Goal: Information Seeking & Learning: Learn about a topic

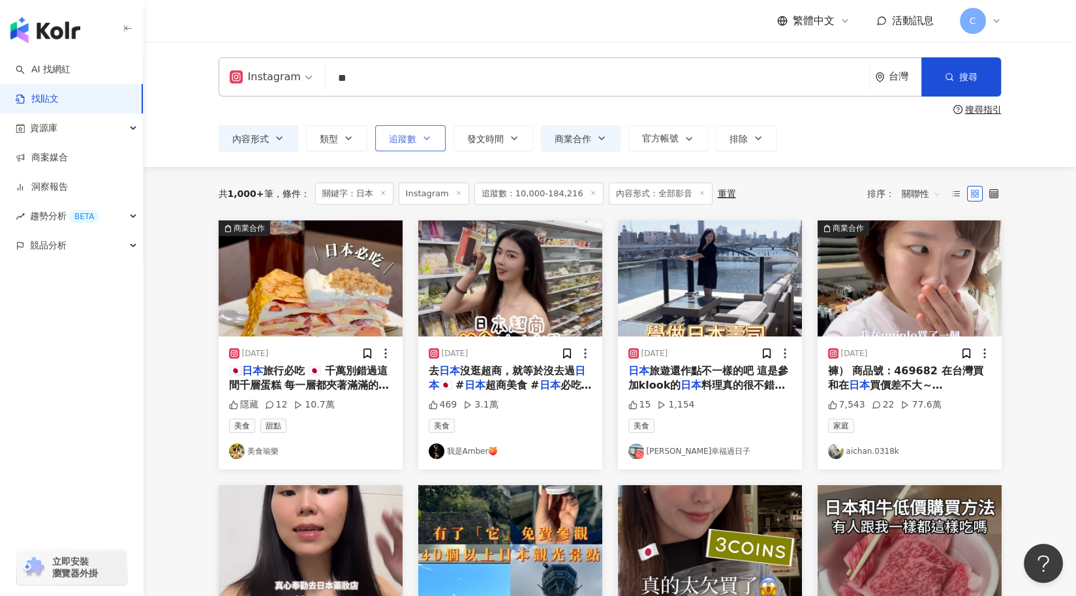
click at [419, 143] on button "追蹤數" at bounding box center [410, 138] width 70 height 26
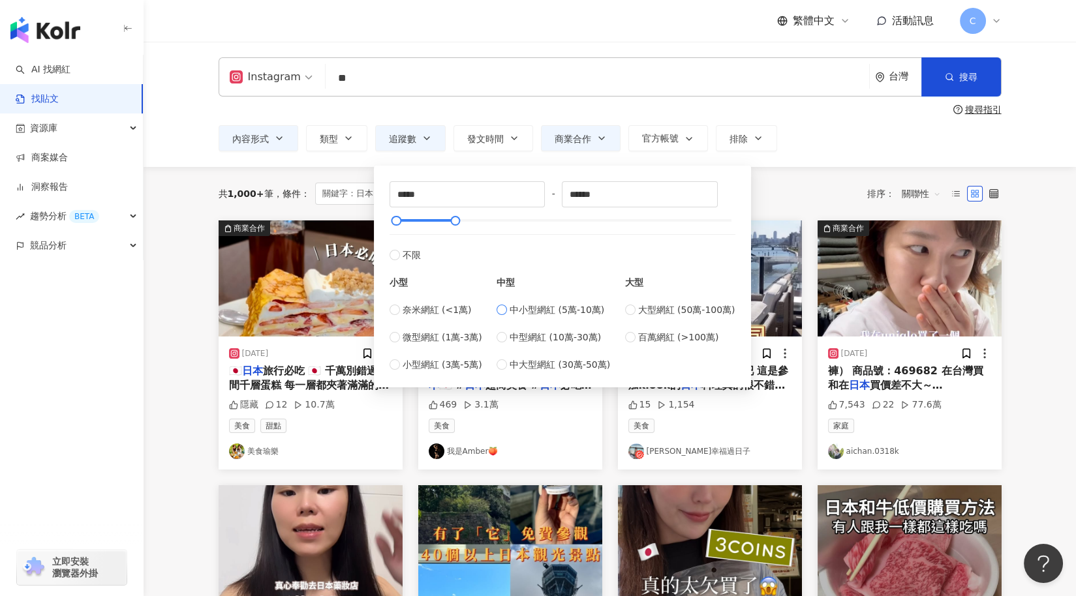
click at [549, 314] on span "中小型網紅 (5萬-10萬)" at bounding box center [556, 310] width 95 height 14
type input "*****"
click at [963, 75] on span "搜尋" at bounding box center [968, 77] width 18 height 10
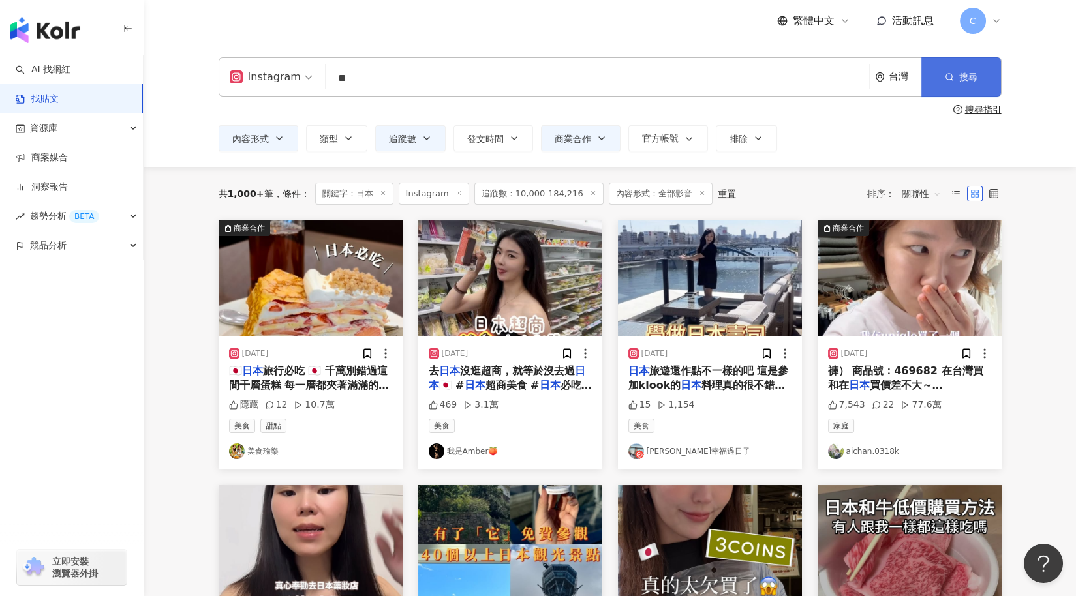
click at [954, 75] on button "搜尋" at bounding box center [961, 76] width 80 height 39
click at [327, 140] on span "類型" at bounding box center [329, 139] width 18 height 10
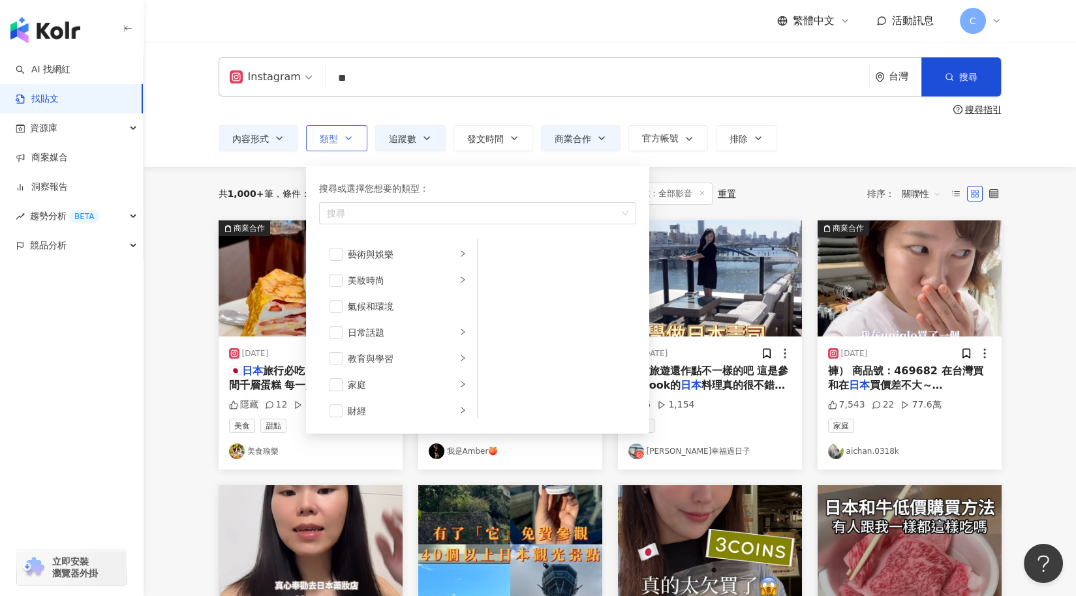
click at [328, 140] on span "類型" at bounding box center [329, 139] width 18 height 10
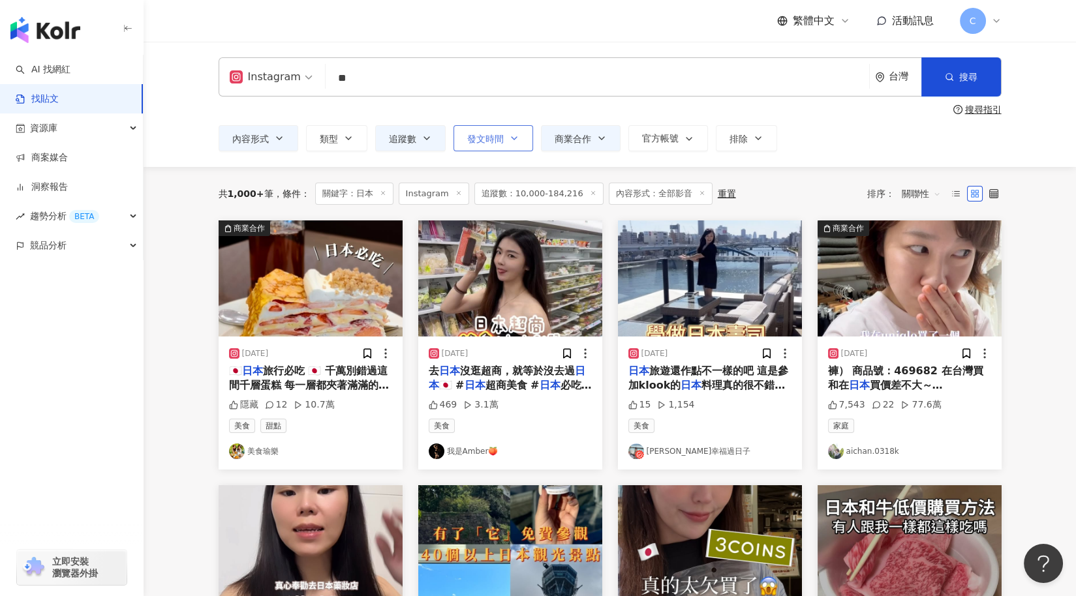
click at [510, 144] on button "發文時間" at bounding box center [493, 138] width 80 height 26
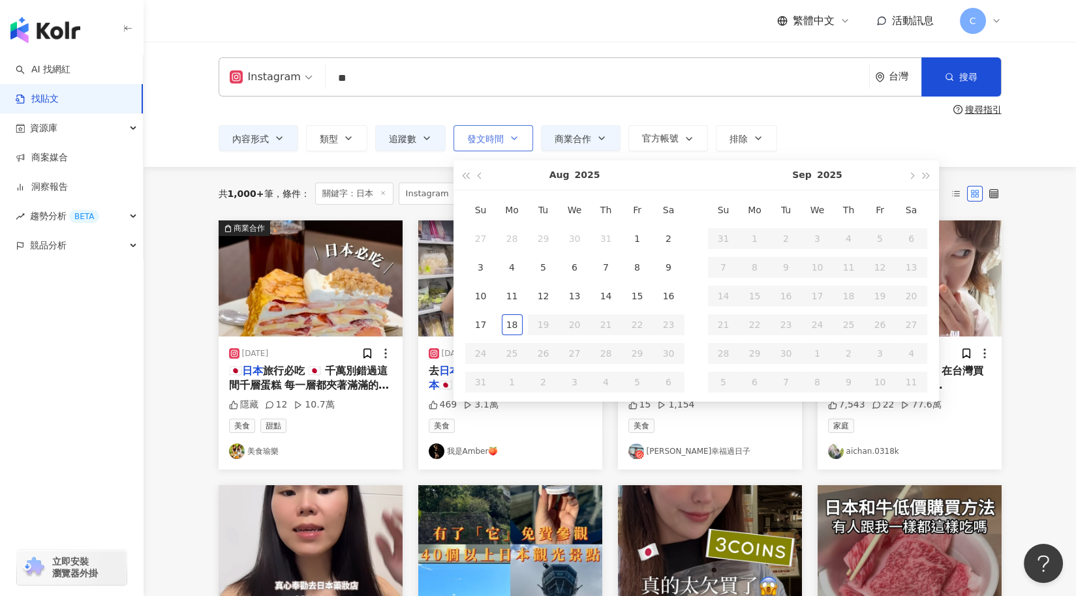
click at [510, 144] on button "發文時間" at bounding box center [493, 138] width 80 height 26
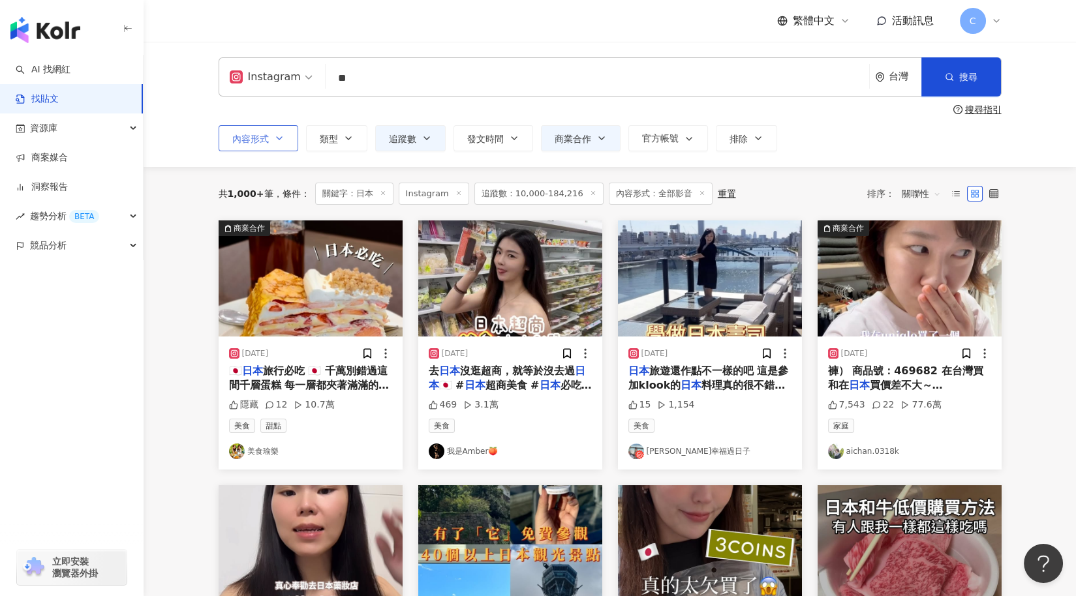
click at [275, 147] on button "內容形式" at bounding box center [259, 138] width 80 height 26
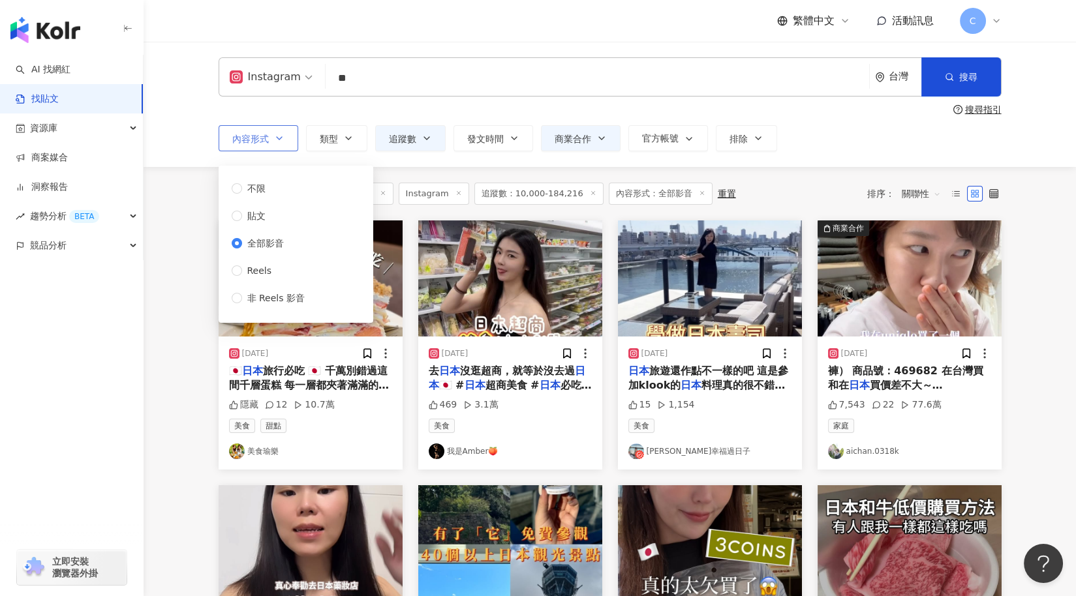
click at [274, 144] on button "內容形式" at bounding box center [259, 138] width 80 height 26
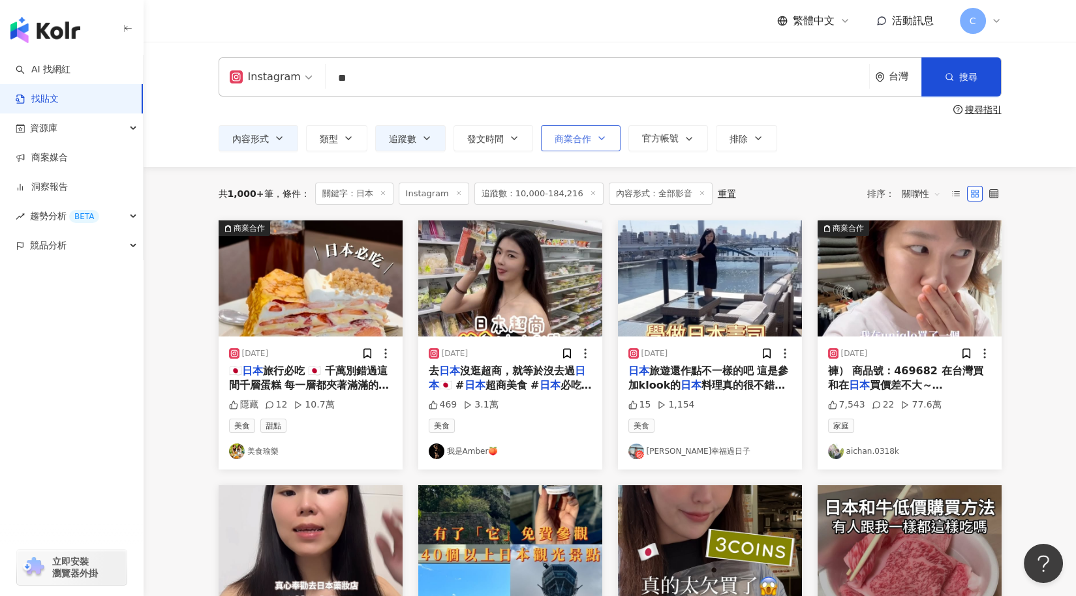
click at [571, 136] on span "商業合作" at bounding box center [572, 139] width 37 height 10
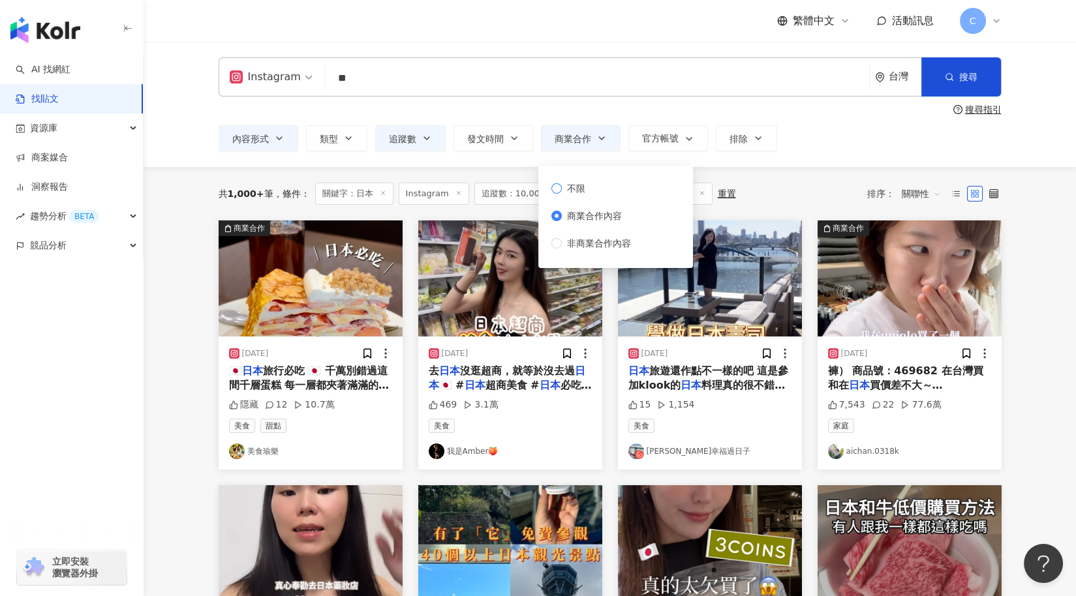
click at [594, 187] on label "不限" at bounding box center [593, 188] width 85 height 14
click at [962, 103] on div "Instagram ** 台灣 搜尋 搜尋指引 內容形式 類型 追蹤數 發文時間 Aug 2025 Su Mo Tu We Th Fr Sa 27 28 29…" at bounding box center [609, 104] width 835 height 94
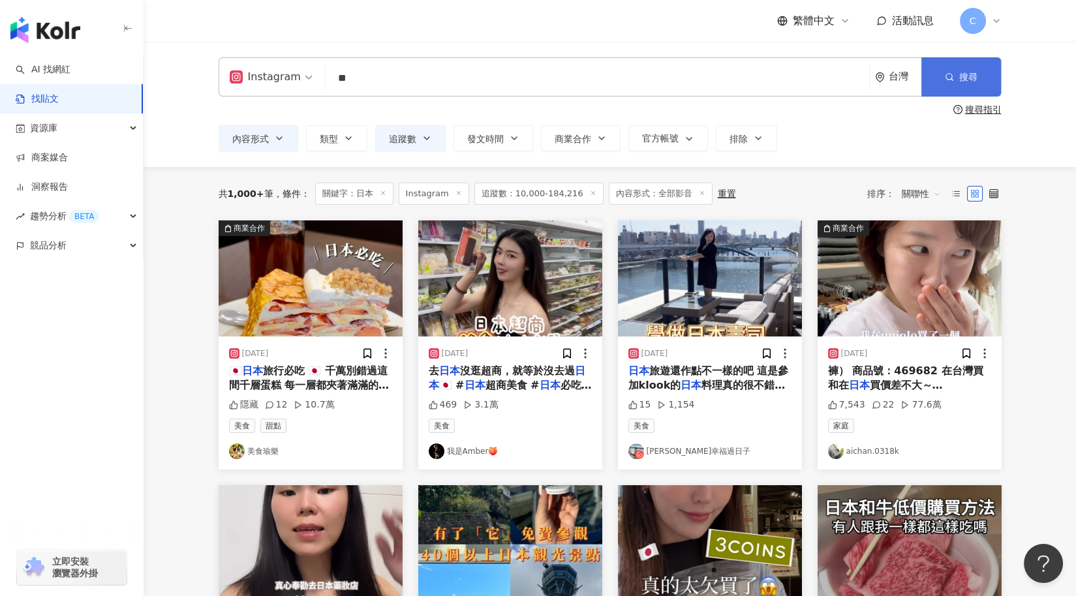
click at [952, 78] on icon "button" at bounding box center [949, 76] width 9 height 9
click at [863, 453] on link "aichan.0318k" at bounding box center [909, 452] width 163 height 16
click at [927, 327] on img at bounding box center [909, 278] width 184 height 116
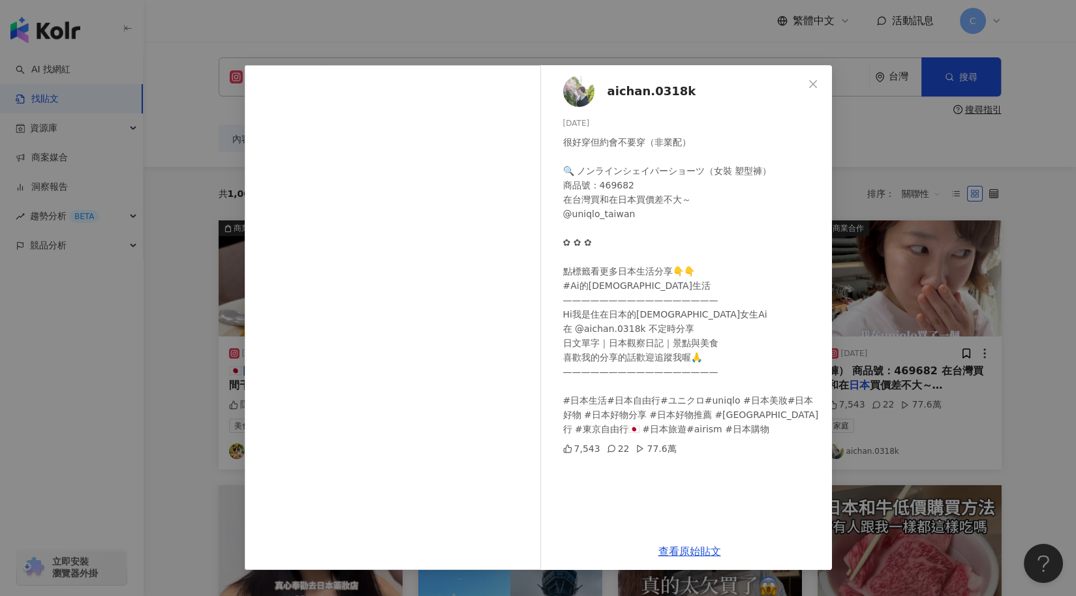
drag, startPoint x: 689, startPoint y: 552, endPoint x: 738, endPoint y: 509, distance: 65.2
click at [689, 552] on link "查看原始貼文" at bounding box center [689, 551] width 63 height 12
click at [1039, 348] on div "aichan.0318k 2024/9/10 很好穿但約會不要穿（非業配） 🔍 ノンラインシェイパーショーツ（女裝 塑型褲） 商品號：469682 在台灣買和…" at bounding box center [538, 298] width 1076 height 596
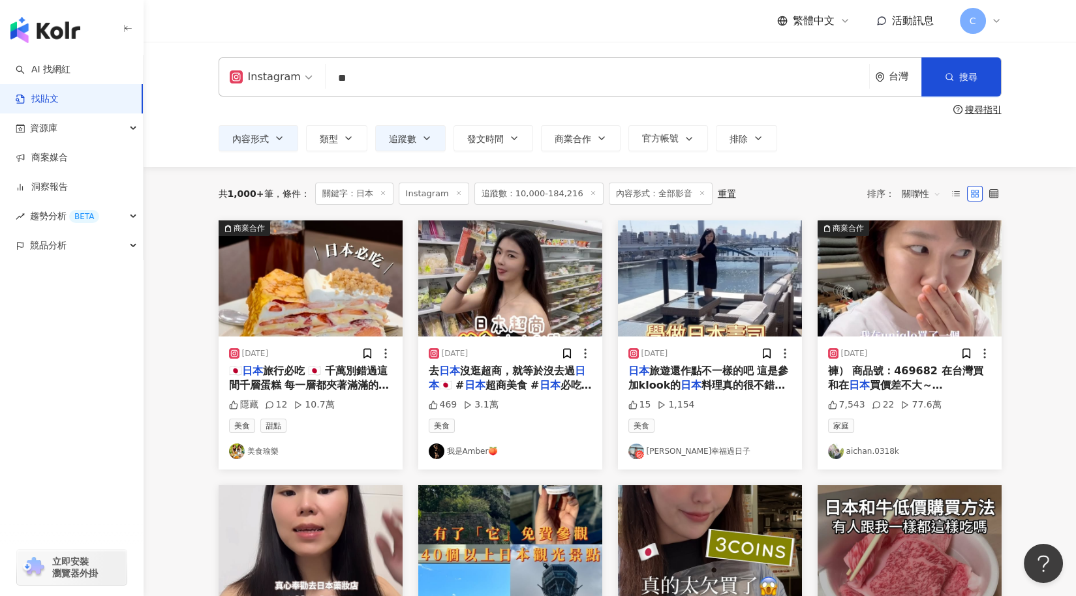
click at [533, 282] on img at bounding box center [510, 278] width 184 height 116
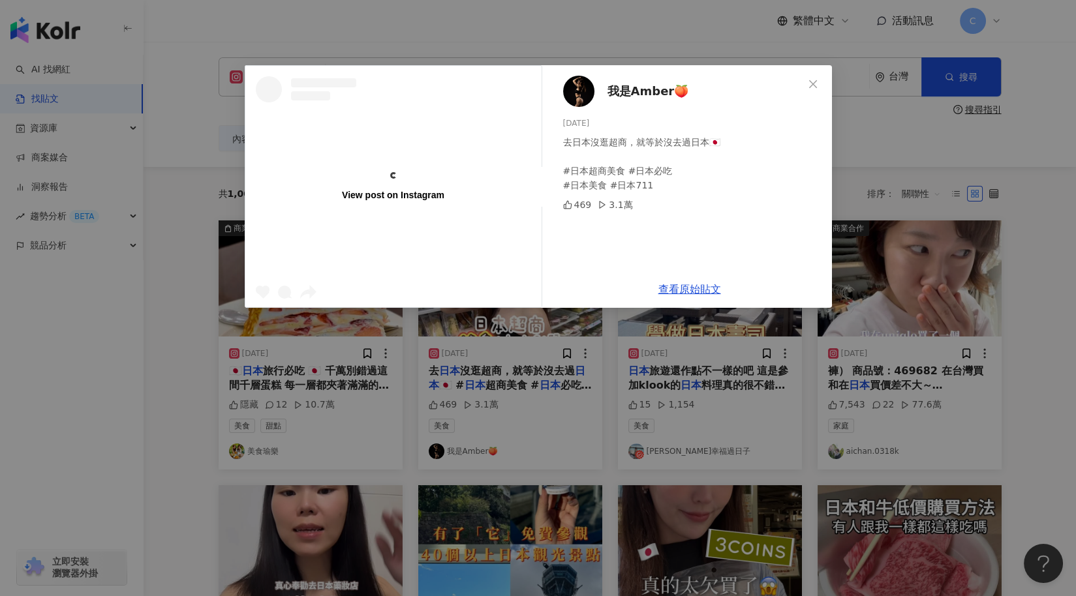
click at [1006, 312] on div "View post on Instagram 我是Amber🍑 2025/6/18 去日本沒逛超商，就等於沒去過日本🇯🇵 #日本超商美食 #日本必吃 #日本美…" at bounding box center [538, 298] width 1076 height 596
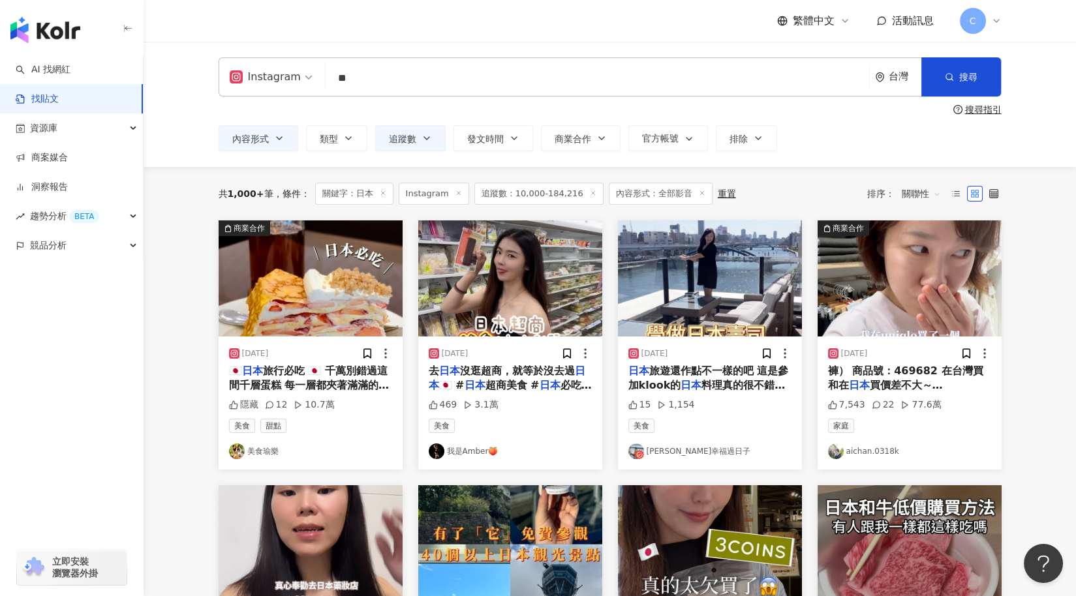
click at [288, 309] on img at bounding box center [311, 278] width 184 height 116
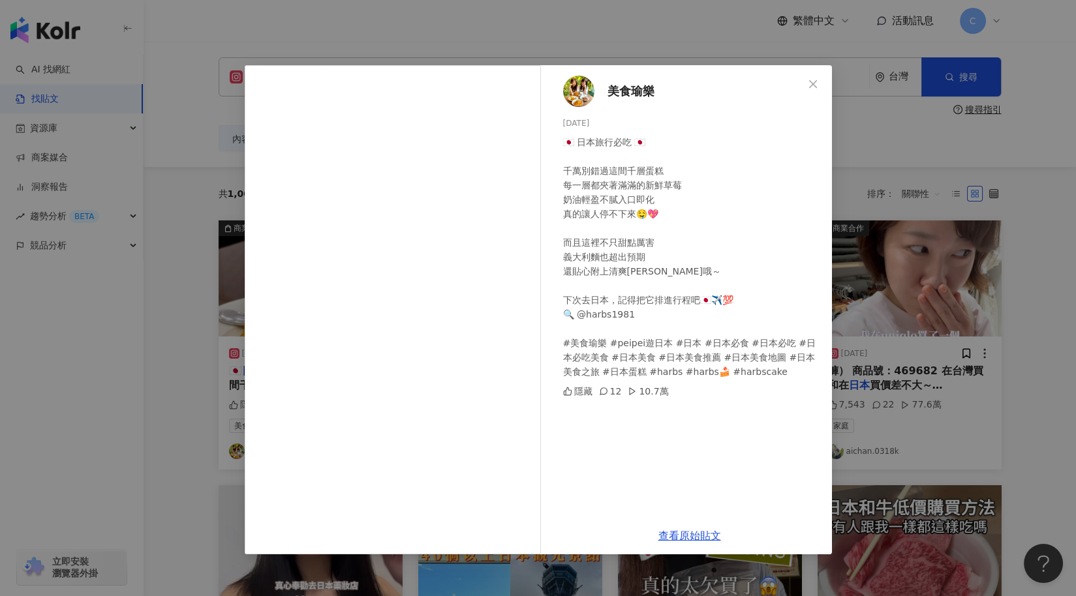
drag, startPoint x: 912, startPoint y: 310, endPoint x: 888, endPoint y: 312, distance: 24.2
click at [912, 310] on div "美食瑜樂 2025/3/31 🇯🇵 日本旅行必吃 🇯🇵 千萬別錯過這間千層蛋糕 每一層都夾著滿滿的新鮮草莓 奶油輕盈不膩入口即化 真的讓人停不下來🤤💖 而且這…" at bounding box center [538, 298] width 1076 height 596
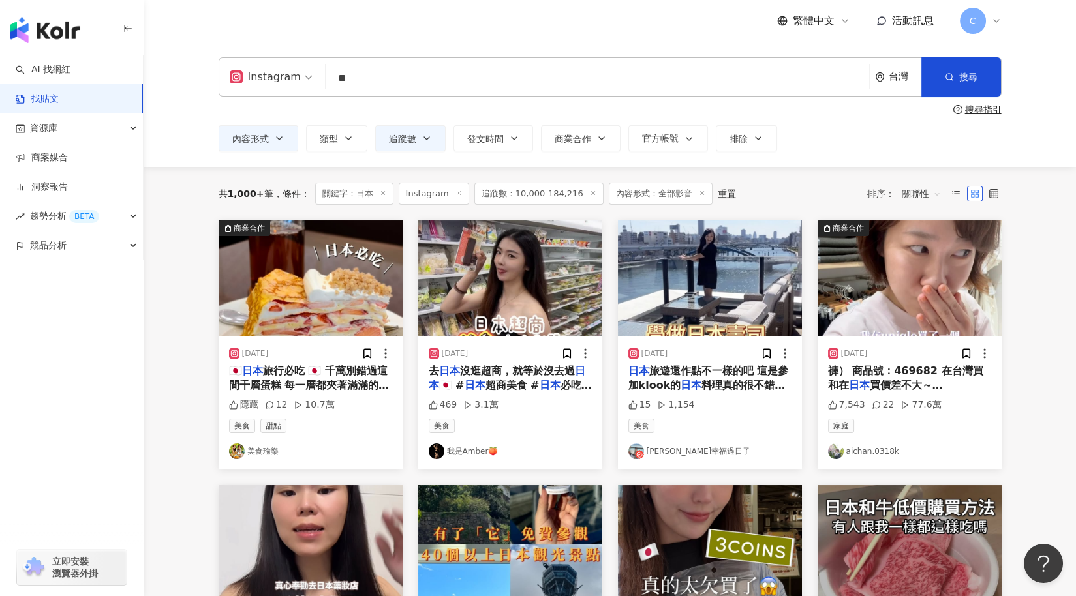
click at [677, 297] on img at bounding box center [710, 278] width 184 height 116
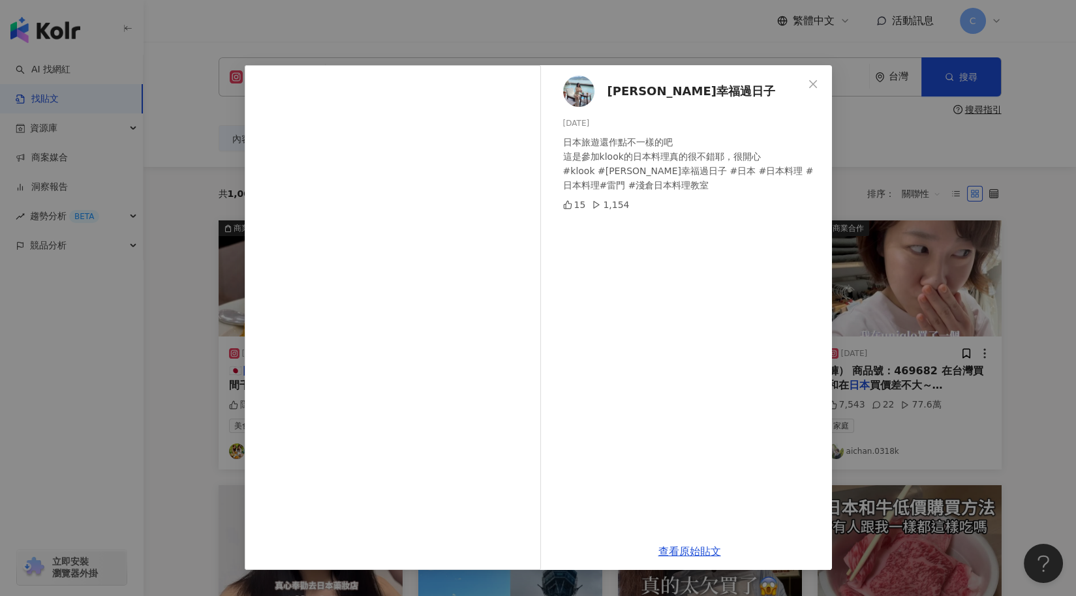
click at [676, 294] on div "瑪姫幸福過日子 2025/1/24 日本旅遊還作點不一樣的吧 這是參加klook的日本料理真的很不錯耶，很開心 #klook #瑪姬幸福過日子 #日本 #日本…" at bounding box center [689, 299] width 284 height 468
click at [960, 416] on div "瑪姫幸福過日子 2025/1/24 日本旅遊還作點不一樣的吧 這是參加klook的日本料理真的很不錯耶，很開心 #klook #瑪姬幸福過日子 #日本 #日本…" at bounding box center [538, 298] width 1076 height 596
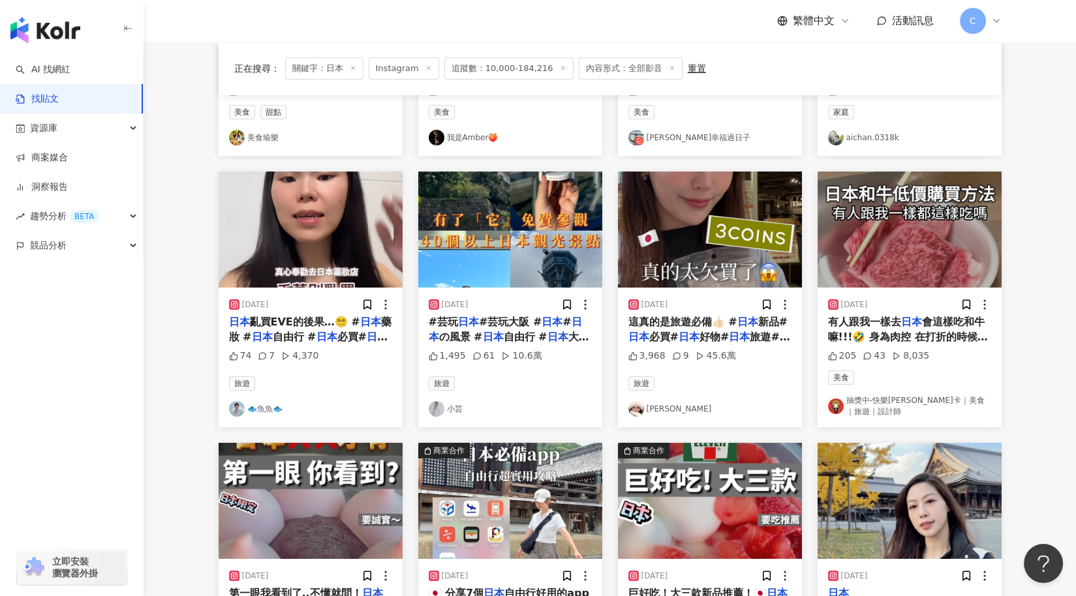
scroll to position [262, 0]
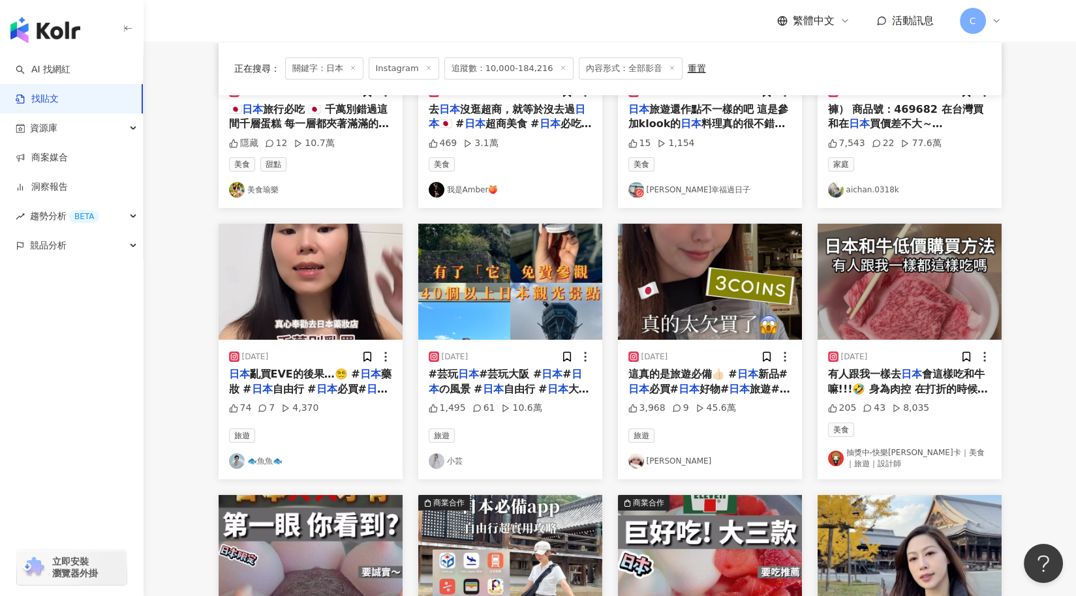
click at [742, 312] on img at bounding box center [710, 282] width 184 height 116
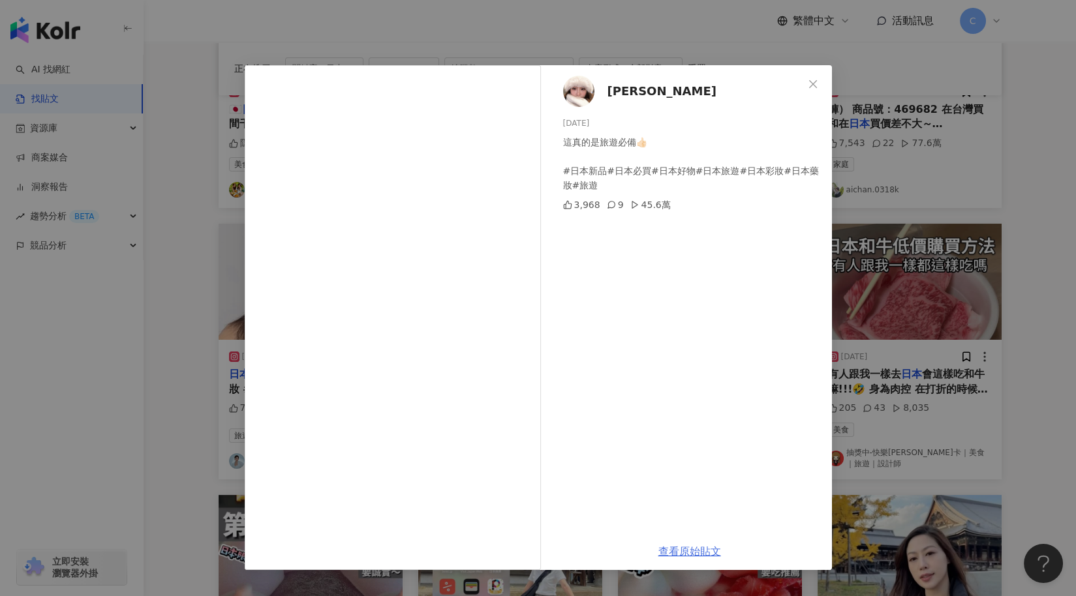
click at [691, 556] on link "查看原始貼文" at bounding box center [689, 551] width 63 height 12
click at [1026, 337] on div "蕭伊 2025/6/2 這真的是旅遊必備👍🏻 #日本新品#日本必買#日本好物#日本旅遊#日本彩妝#日本藥妝#旅遊 3,968 9 45.6萬 查看原始貼文" at bounding box center [538, 298] width 1076 height 596
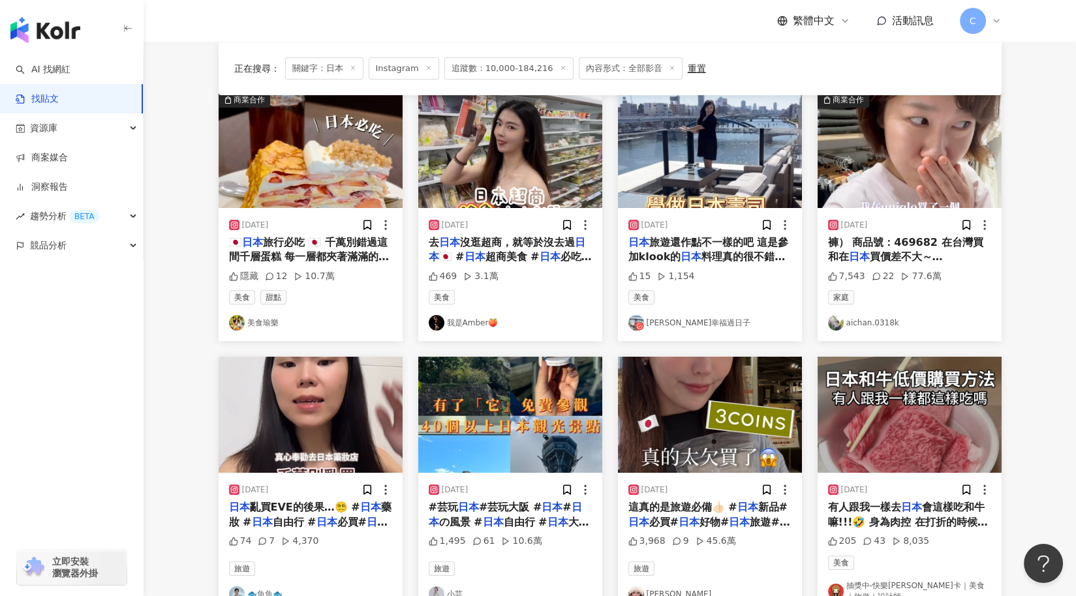
scroll to position [27, 0]
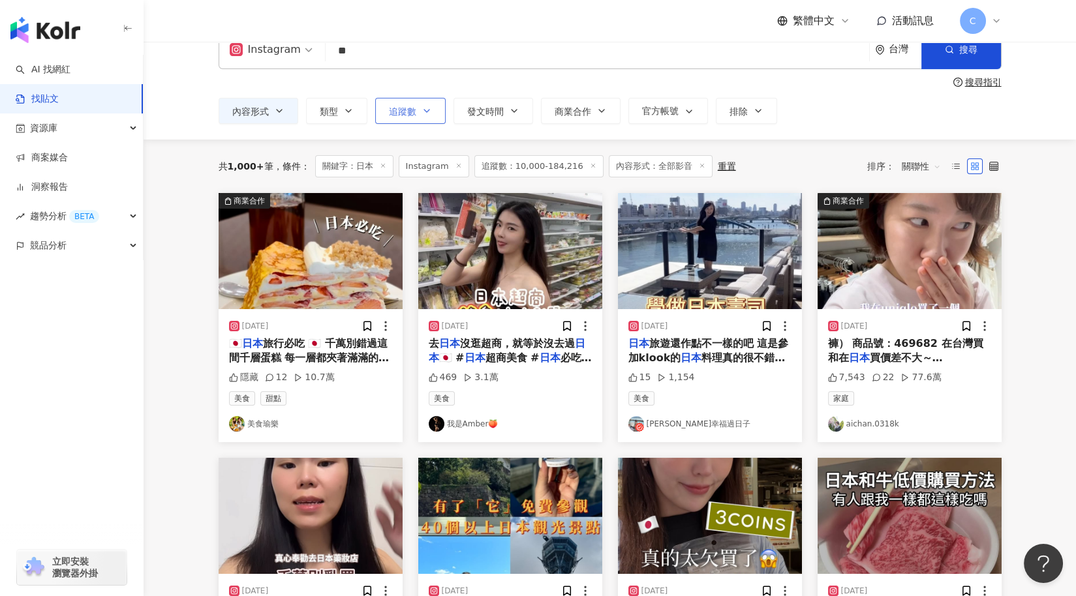
click at [429, 115] on icon "button" at bounding box center [426, 111] width 10 height 10
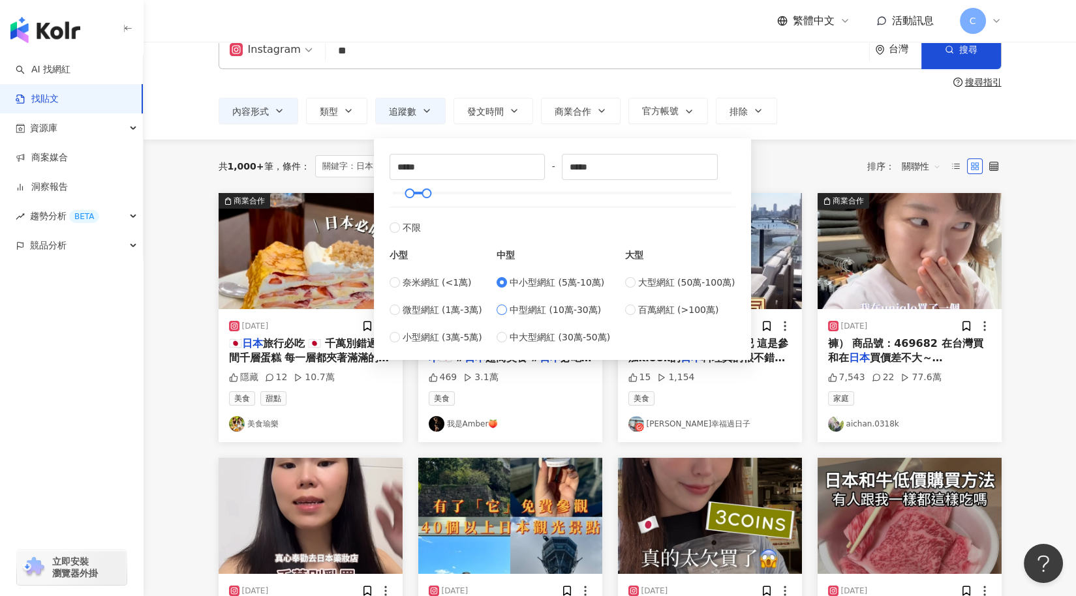
click at [597, 309] on span "中型網紅 (10萬-30萬)" at bounding box center [554, 310] width 91 height 14
type input "******"
click at [947, 52] on circle "button" at bounding box center [948, 49] width 6 height 6
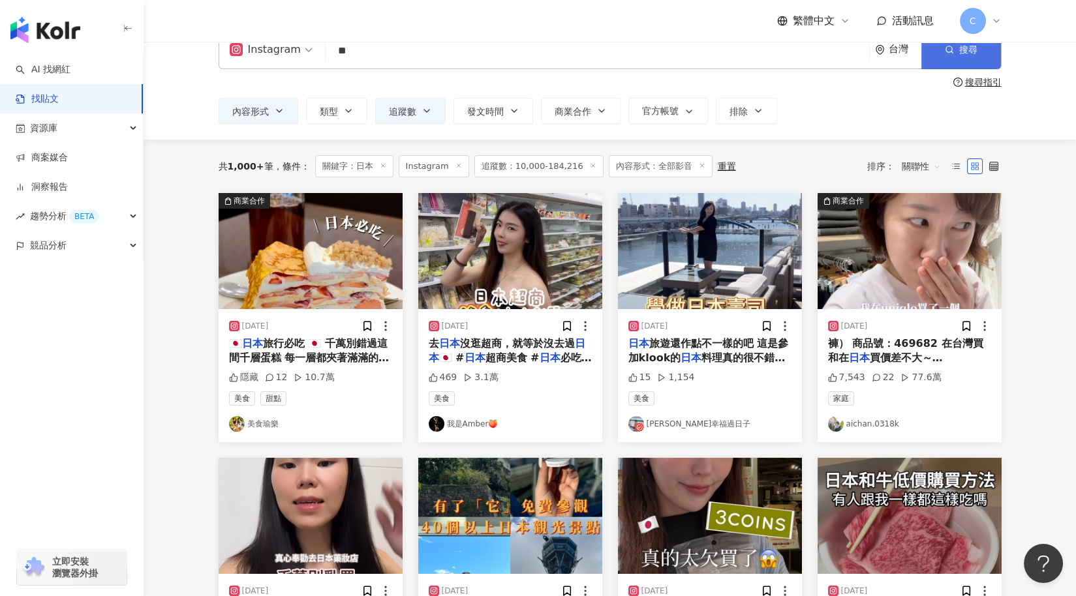
scroll to position [0, 0]
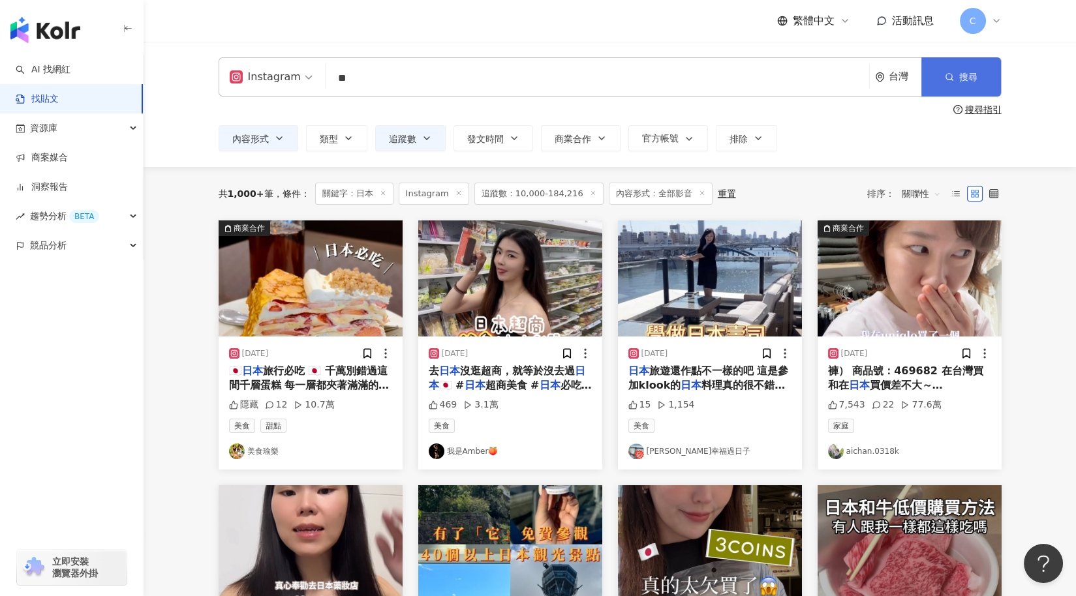
click at [946, 68] on button "搜尋" at bounding box center [961, 76] width 80 height 39
click at [474, 457] on link "我是Amber🍑" at bounding box center [510, 452] width 163 height 16
drag, startPoint x: 860, startPoint y: 134, endPoint x: 819, endPoint y: 140, distance: 40.9
click at [859, 134] on div "內容形式 類型 追蹤數 發文時間 Aug 2025 Su Mo Tu We Th Fr Sa 27 28 29 30 31 1 2 3 4 5 6 7 8 9…" at bounding box center [610, 138] width 783 height 26
click at [414, 142] on button "追蹤數" at bounding box center [410, 138] width 70 height 26
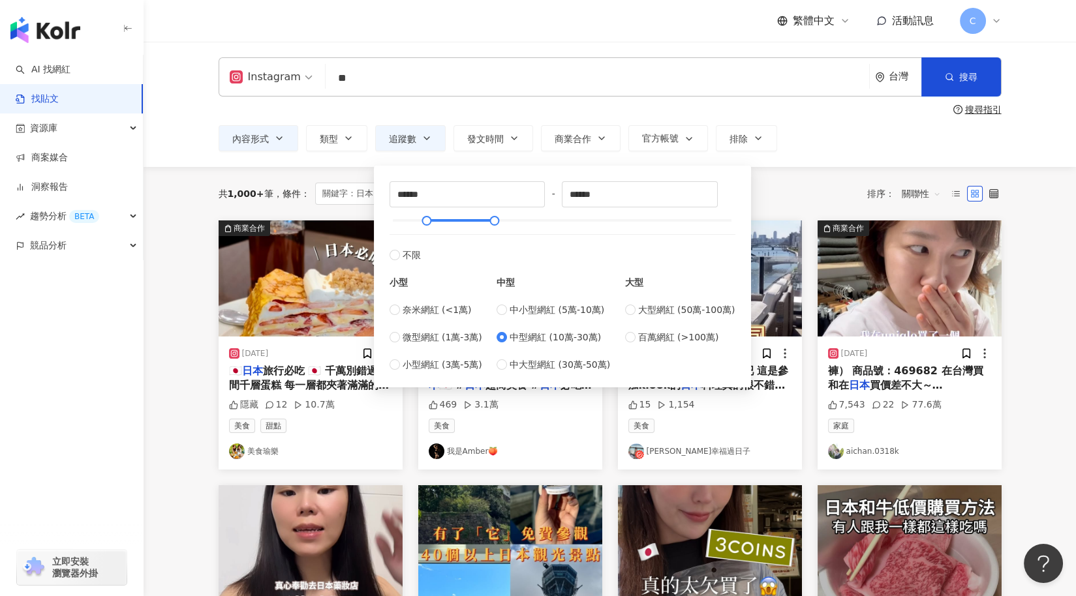
click at [530, 337] on span "中型網紅 (10萬-30萬)" at bounding box center [554, 337] width 91 height 14
click at [849, 149] on div "內容形式 類型 追蹤數 發文時間 Aug 2025 Su Mo Tu We Th Fr Sa 27 28 29 30 31 1 2 3 4 5 6 7 8 9…" at bounding box center [610, 138] width 783 height 26
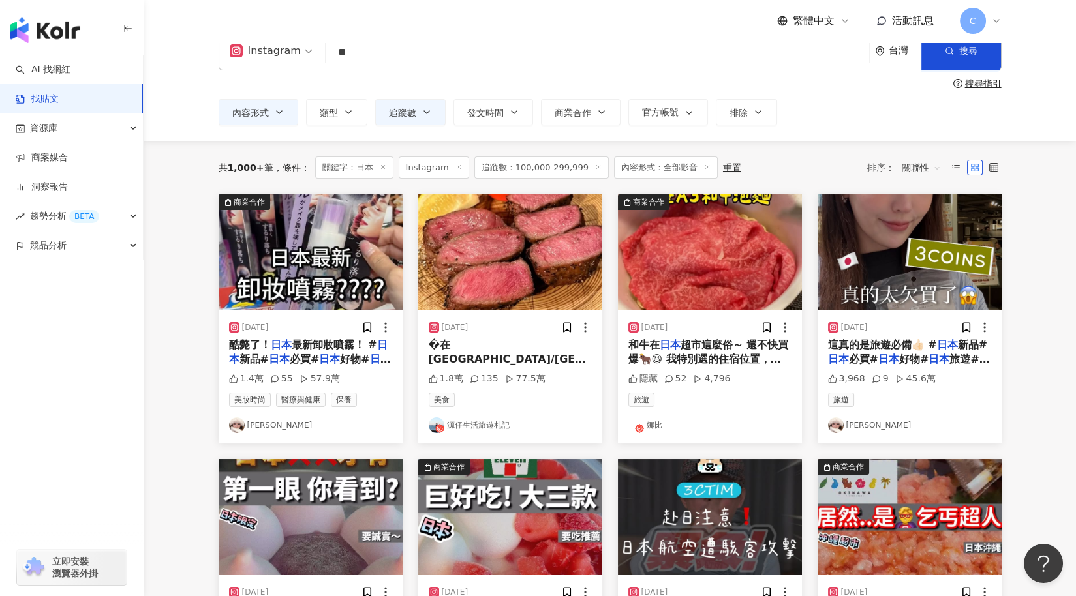
scroll to position [33, 0]
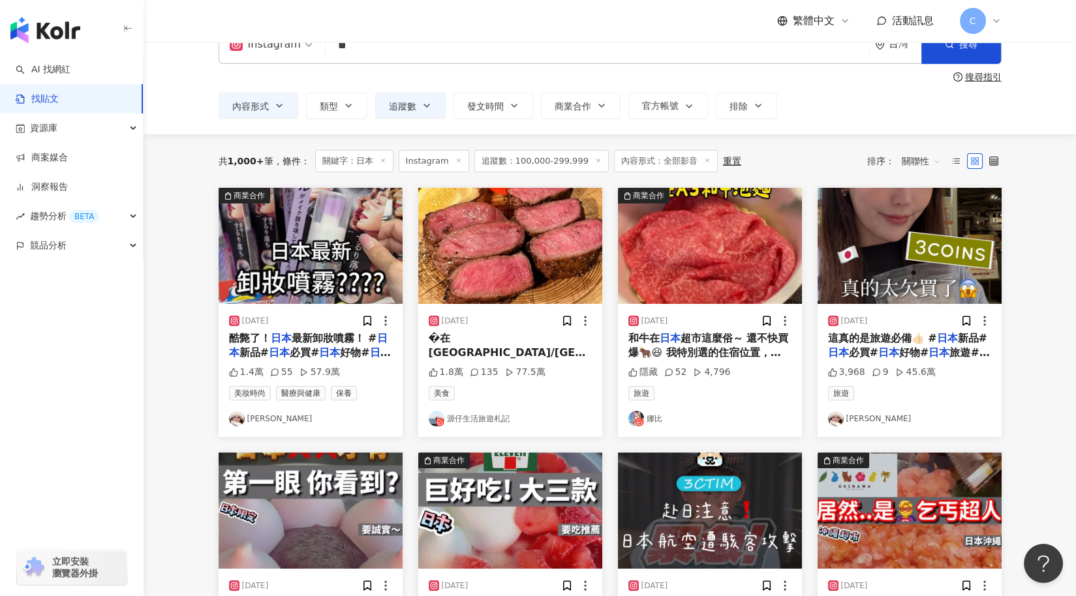
click at [464, 217] on img at bounding box center [510, 246] width 184 height 116
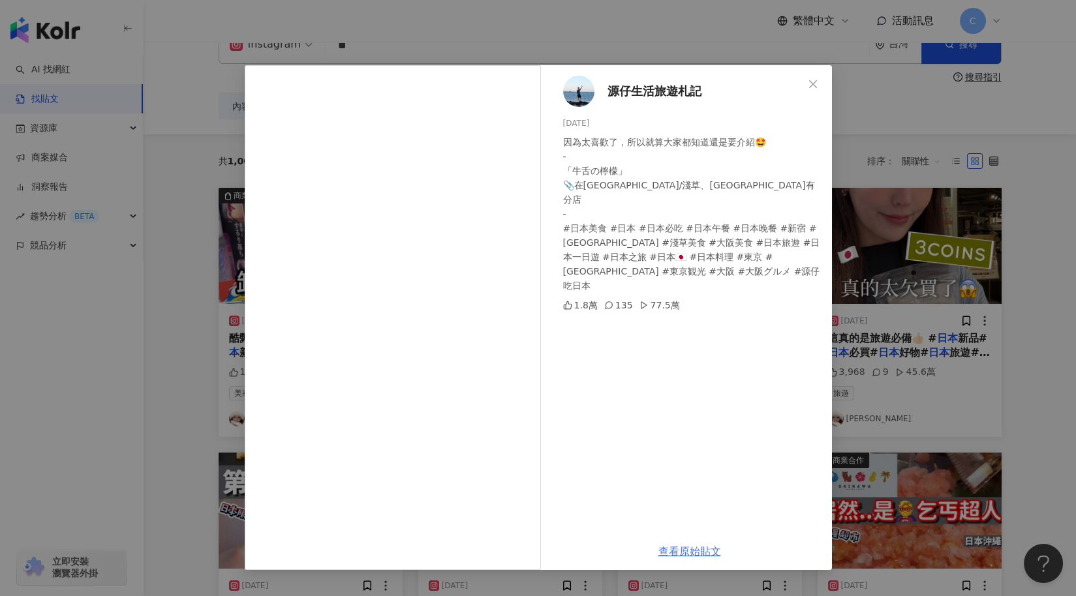
click at [701, 551] on link "查看原始貼文" at bounding box center [689, 551] width 63 height 12
click at [957, 421] on div "源仔生活旅遊札記 2025/2/5 因為太喜歡了，所以就算大家都知道還是要介紹🤩 - 「牛舌の檸檬」 📎在東京新宿/淺草、大阪都有分店 - #日本美食 #日本…" at bounding box center [538, 298] width 1076 height 596
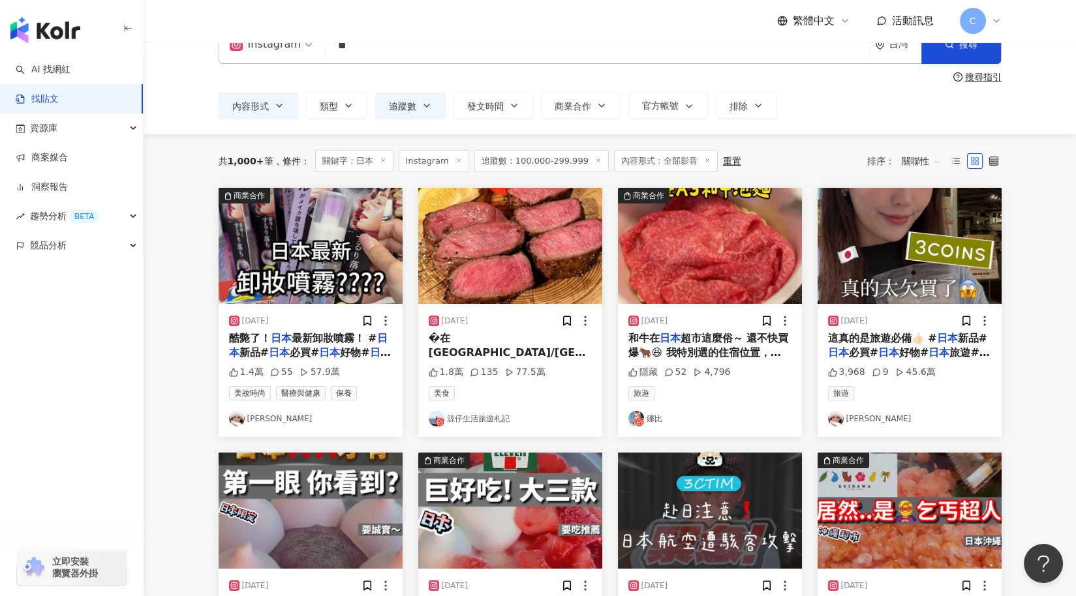
click at [340, 249] on img at bounding box center [311, 246] width 184 height 116
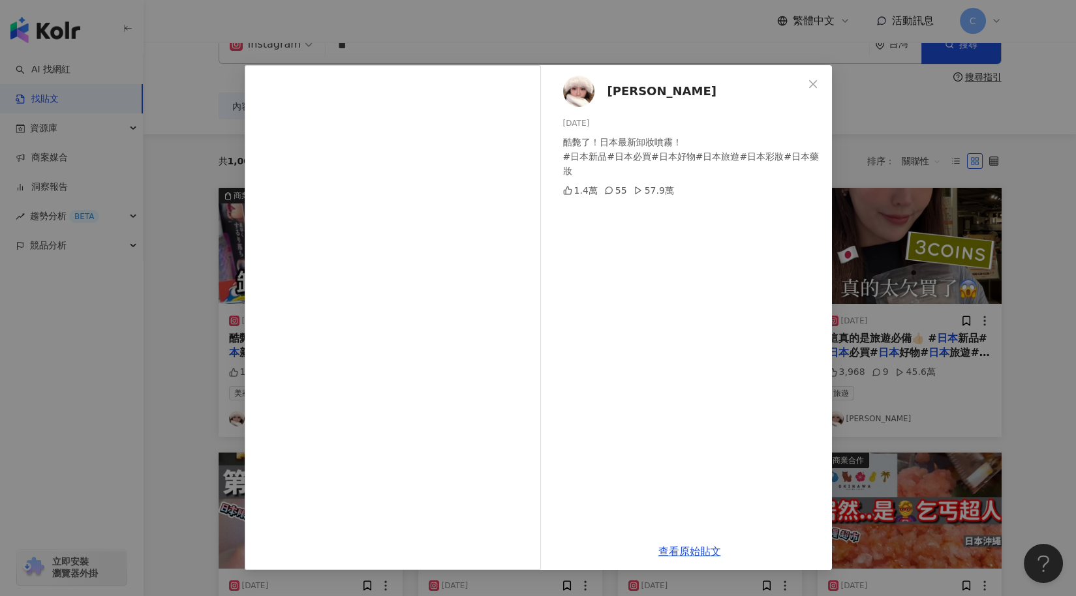
click at [616, 91] on span "蕭伊" at bounding box center [661, 91] width 109 height 18
click at [1020, 287] on div "蕭伊 2025/6/4 酷斃了！日本最新卸妝噴霧！ #日本新品#日本必買#日本好物#日本旅遊#日本彩妝#日本藥妝 1.4萬 55 57.9萬 查看原始貼文" at bounding box center [538, 298] width 1076 height 596
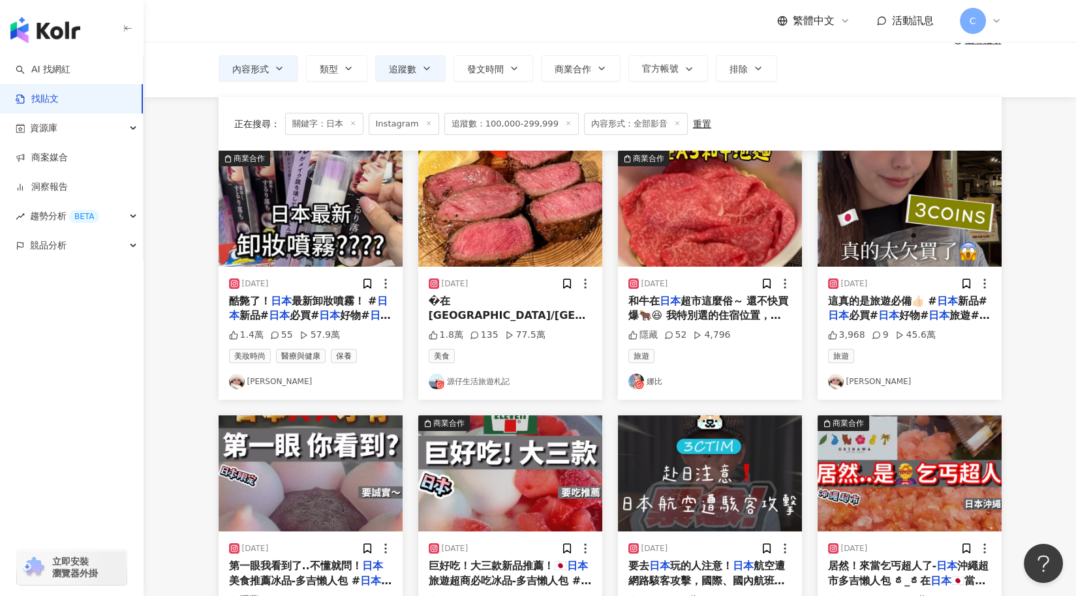
scroll to position [0, 0]
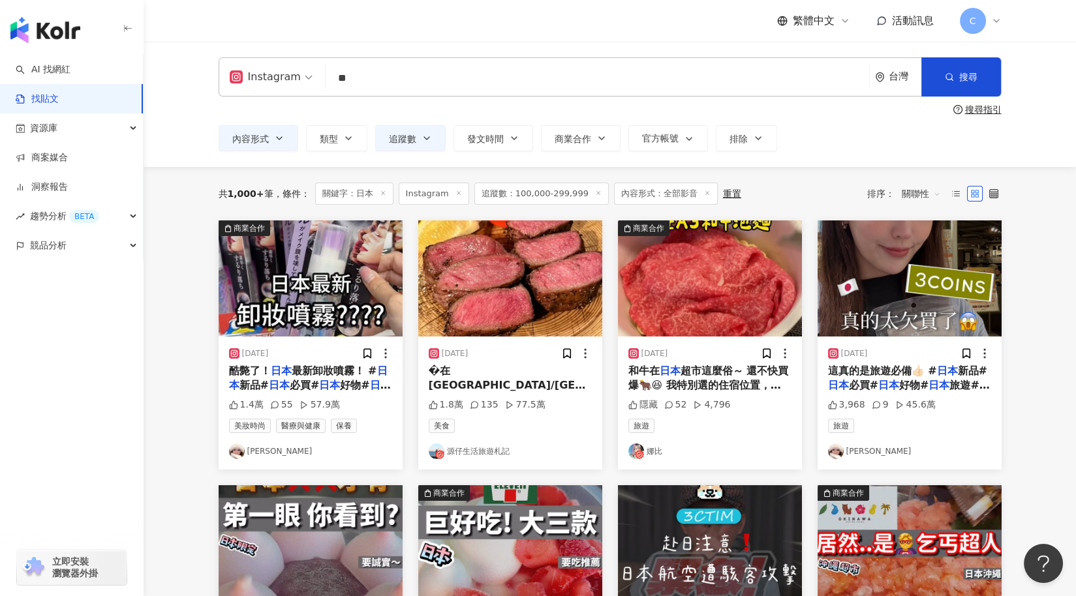
click at [682, 249] on img at bounding box center [710, 278] width 184 height 116
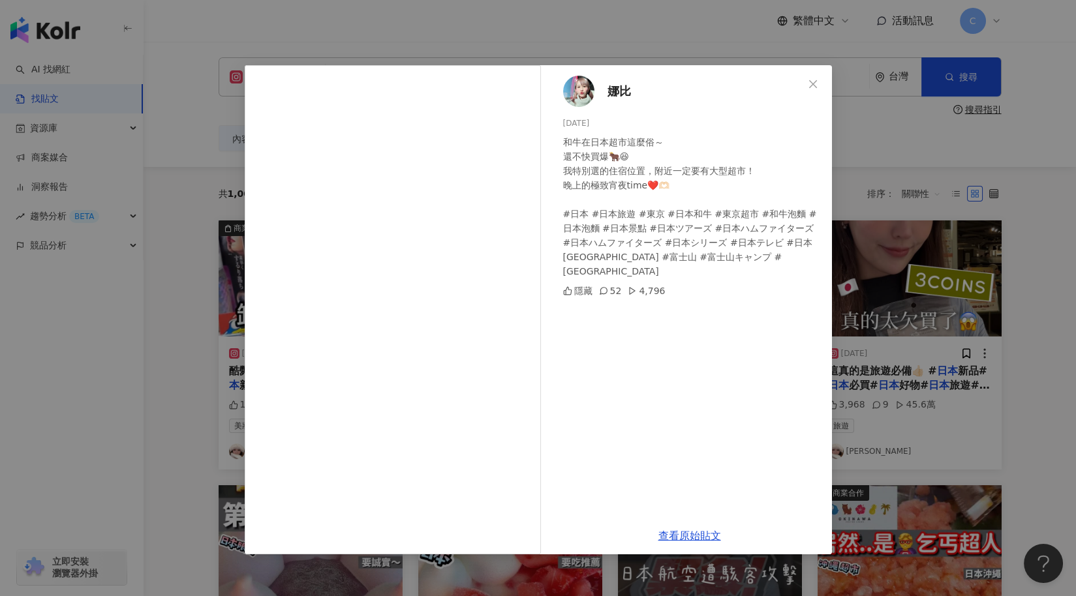
click at [976, 316] on div "娜比 2025/4/14 和牛在日本超市這麼俗～ 還不快買爆🐂😆 我特別選的住宿位置，附近一定要有大型超市！ 晚上的極致宵夜time❤️🫶🏻 #日本 #日本旅…" at bounding box center [538, 298] width 1076 height 596
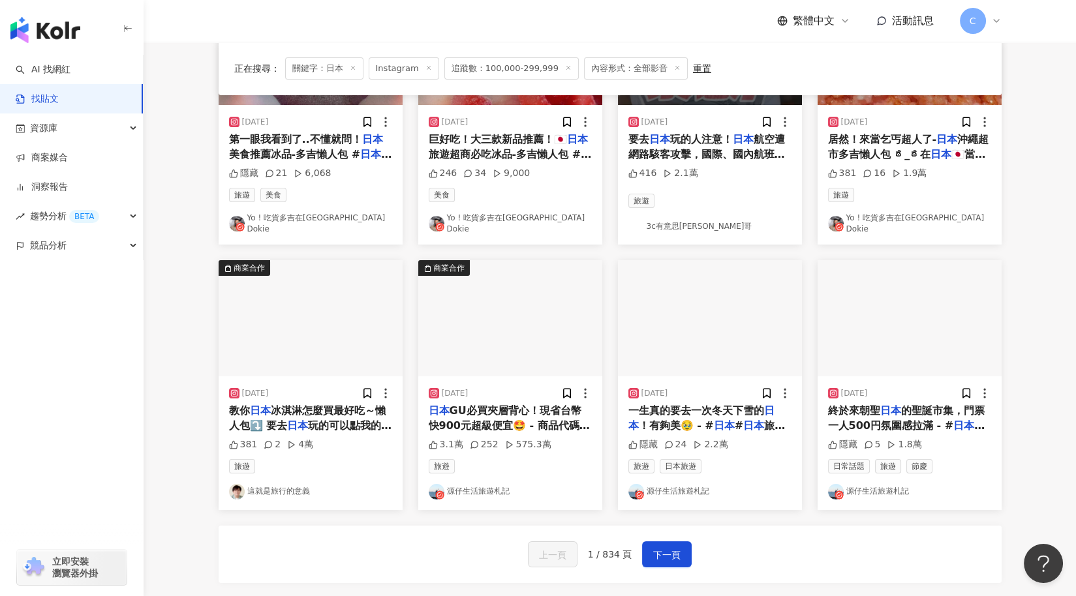
scroll to position [540, 0]
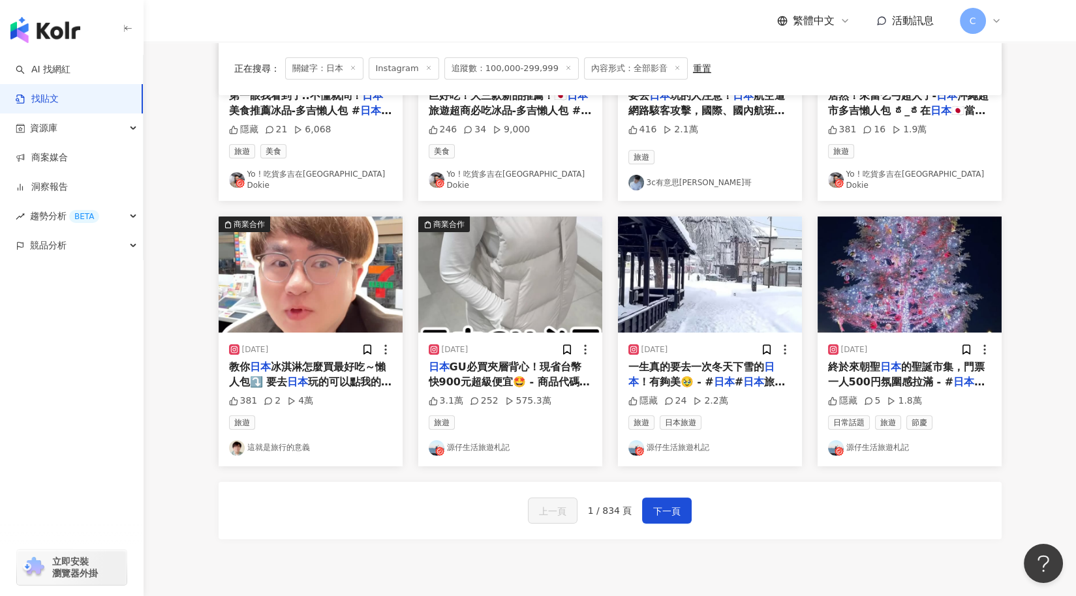
click at [524, 286] on img at bounding box center [510, 275] width 184 height 116
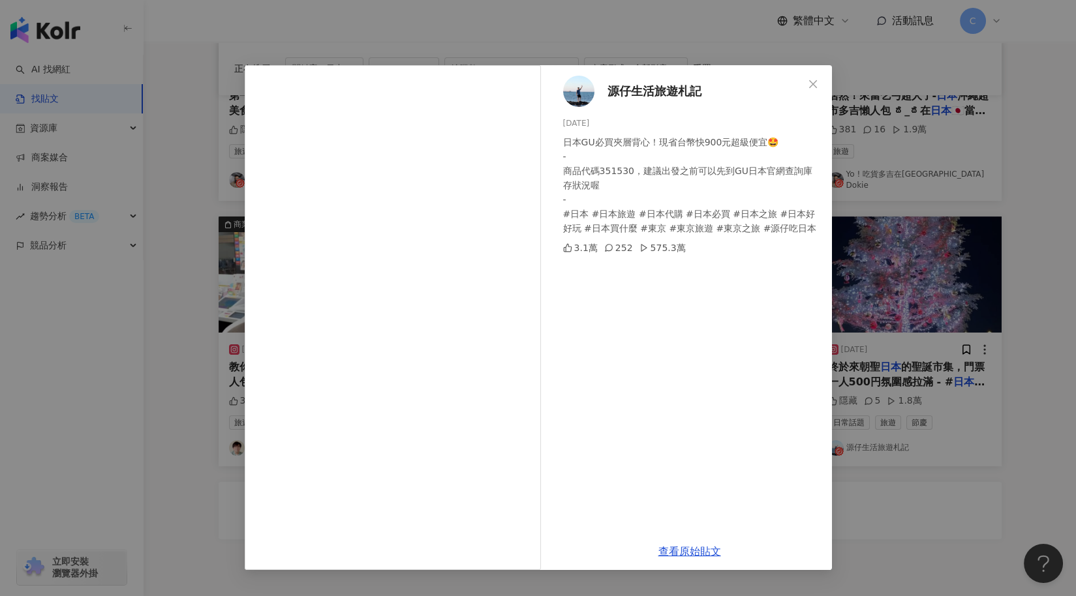
click at [626, 94] on span "源仔生活旅遊札記" at bounding box center [654, 91] width 94 height 18
click at [927, 201] on div "源仔生活旅遊札記 2024/12/13 日本GU必買夾層背心！現省台幣快900元超級便宜🤩 - 商品代碼351530，建議出發之前可以先到GU日本官網查詢庫存…" at bounding box center [538, 298] width 1076 height 596
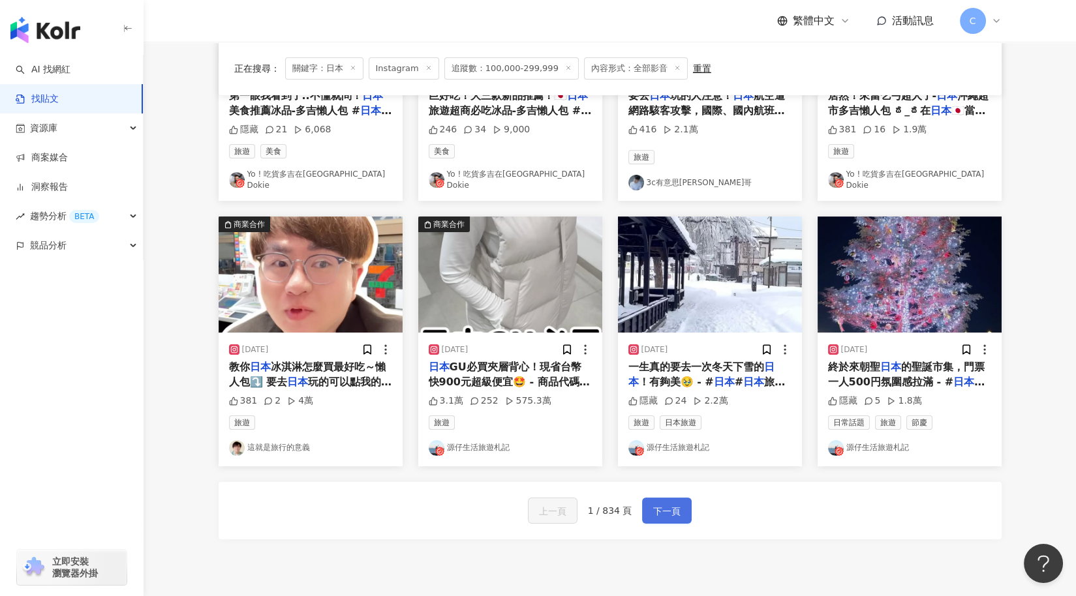
click at [671, 510] on button "下一頁" at bounding box center [667, 511] width 50 height 26
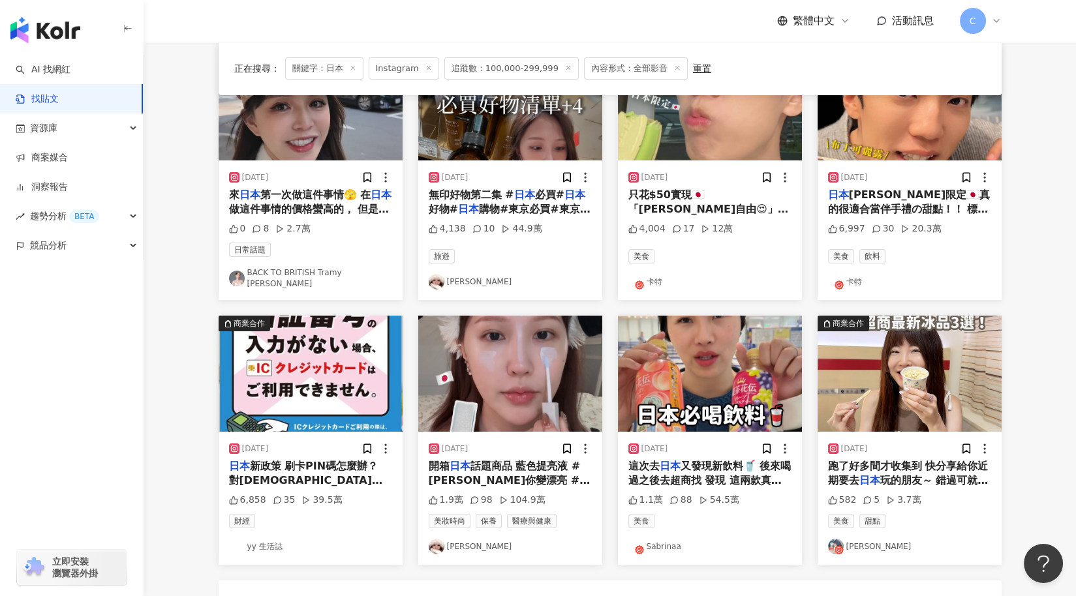
scroll to position [0, 0]
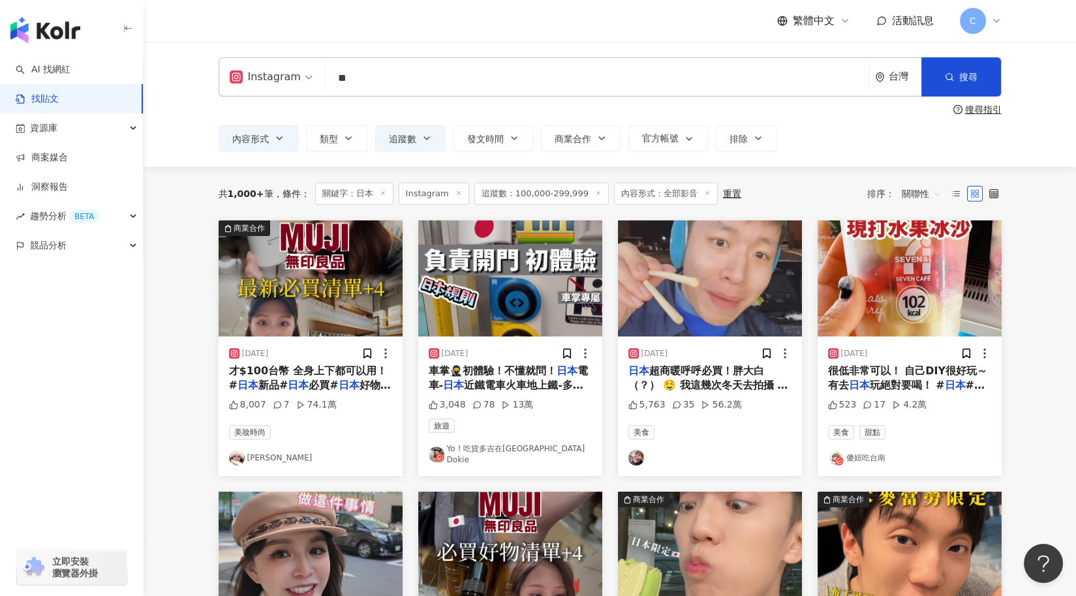
drag, startPoint x: 376, startPoint y: 80, endPoint x: 280, endPoint y: 78, distance: 95.9
click at [280, 78] on div "Instagram 日本 ** 台灣 搜尋" at bounding box center [610, 76] width 783 height 39
click at [397, 84] on input "**" at bounding box center [597, 78] width 533 height 28
type input "*"
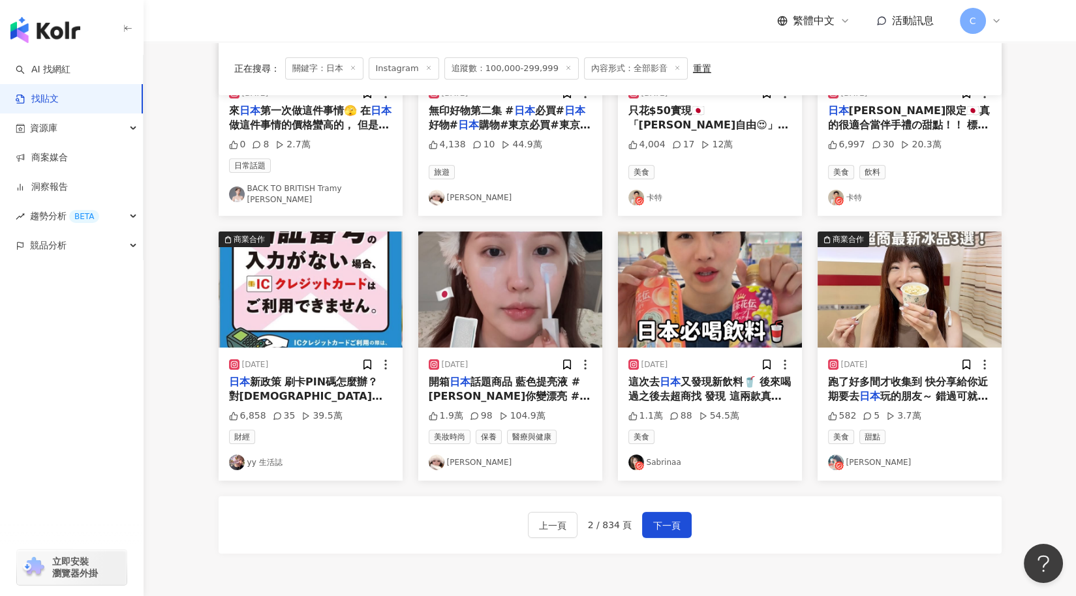
scroll to position [569, 0]
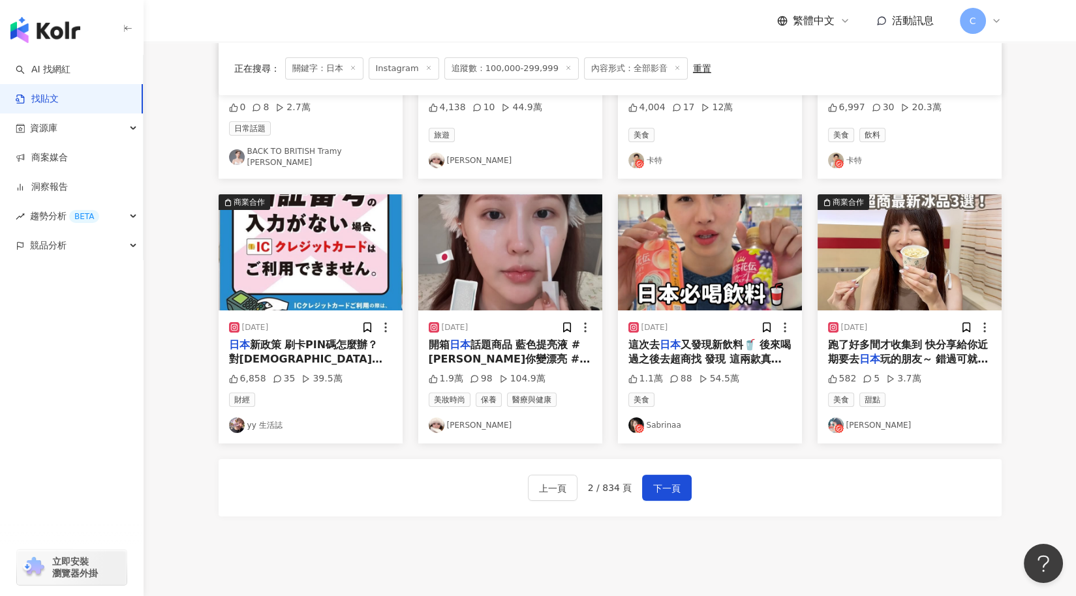
click at [460, 24] on div "繁體中文 活動訊息 C" at bounding box center [610, 21] width 783 height 42
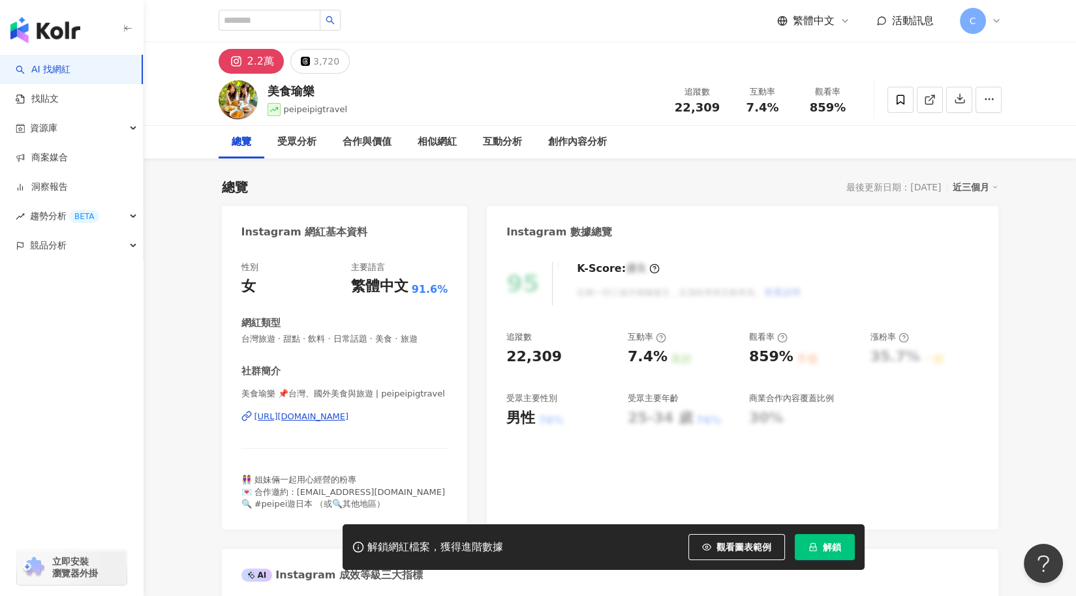
click at [815, 554] on button "解鎖" at bounding box center [824, 547] width 60 height 26
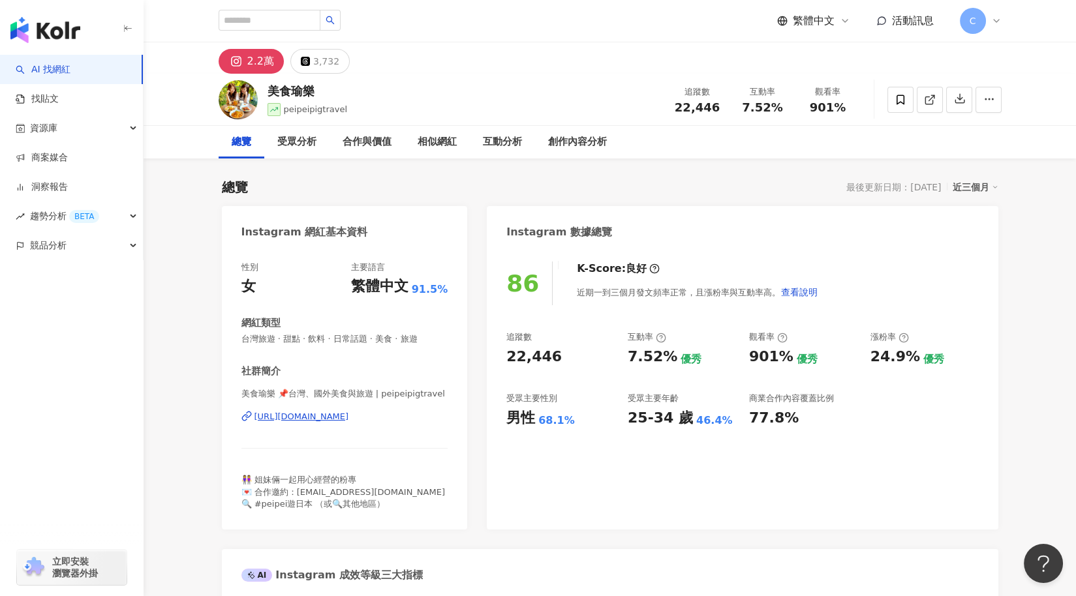
click at [349, 416] on div "https://www.instagram.com/peipeipigtravel/" at bounding box center [301, 417] width 95 height 12
click at [231, 23] on input "search" at bounding box center [270, 20] width 102 height 21
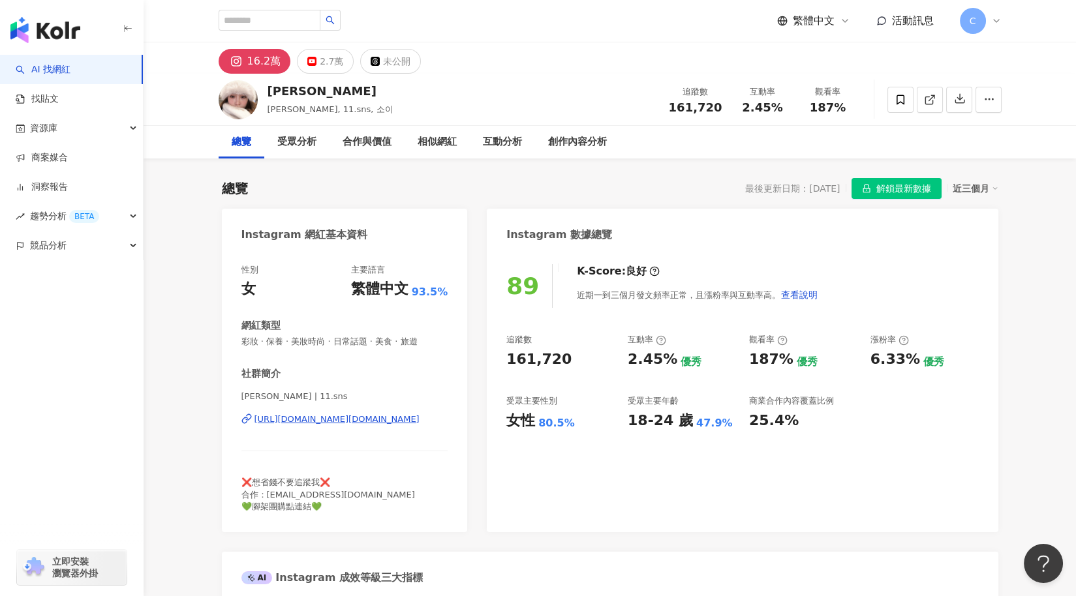
click at [359, 100] on div "蕭伊 伊伊, 11.sns, 소이 追蹤數 161,720 互動率 2.45% 觀看率 187%" at bounding box center [609, 100] width 835 height 52
